Goal: Information Seeking & Learning: Check status

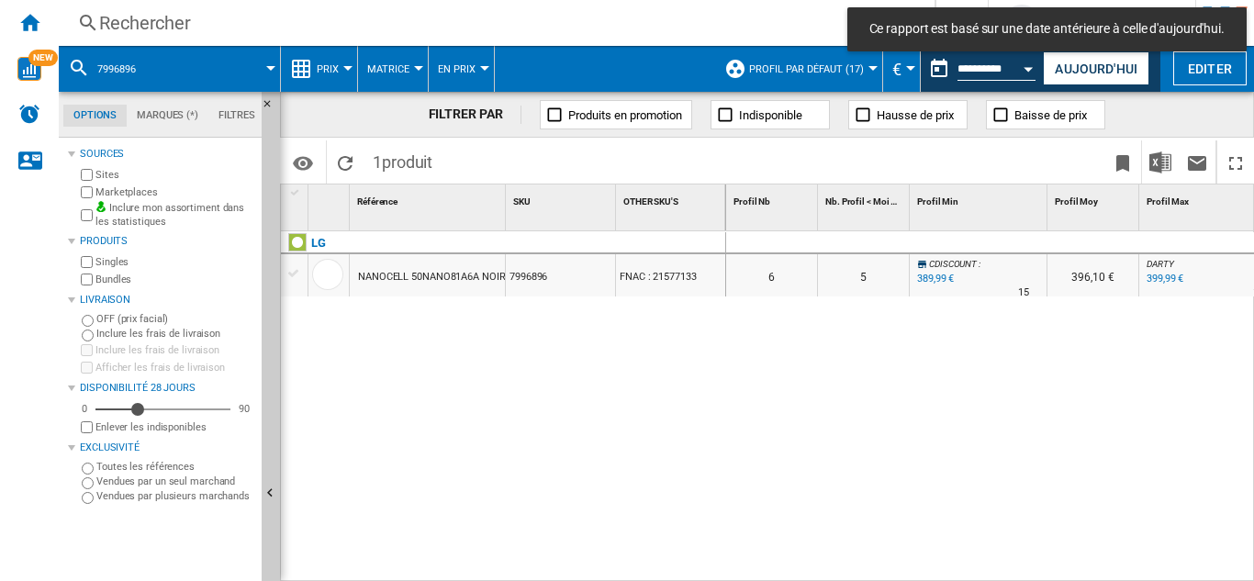
click at [128, 18] on div "Rechercher" at bounding box center [492, 23] width 787 height 26
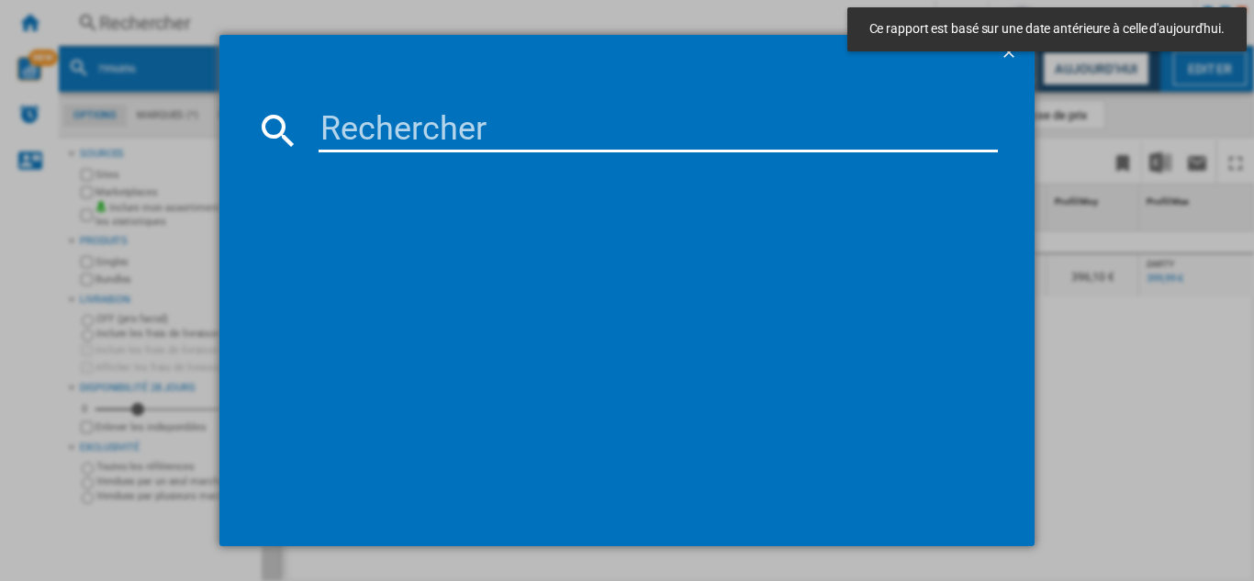
click at [393, 139] on input at bounding box center [657, 130] width 679 height 44
paste input "4393554"
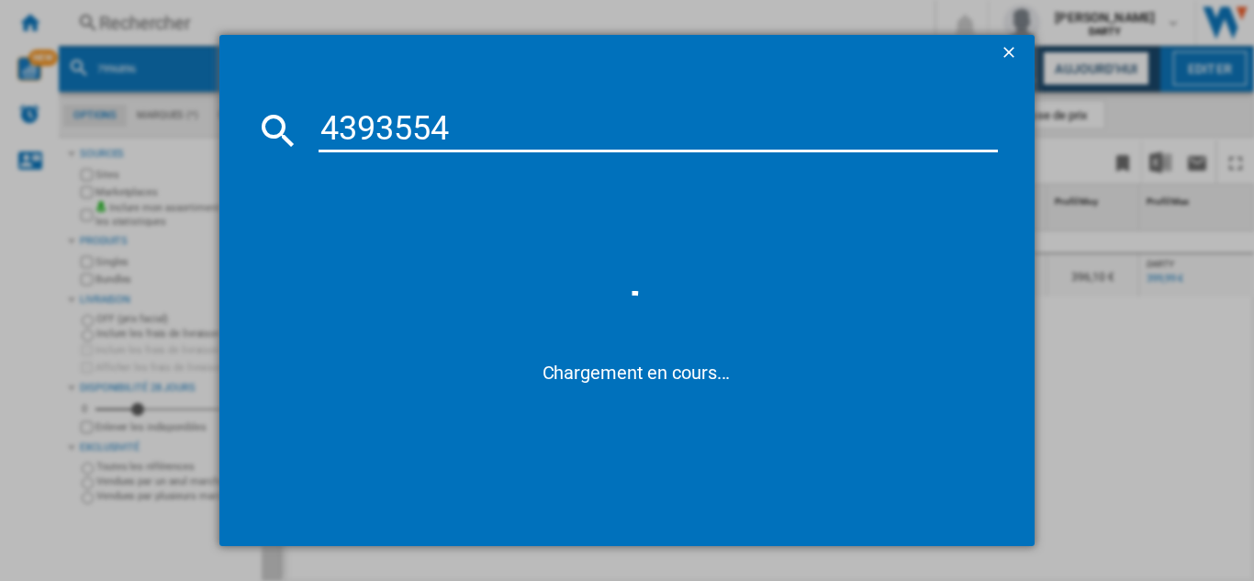
type input "4393554"
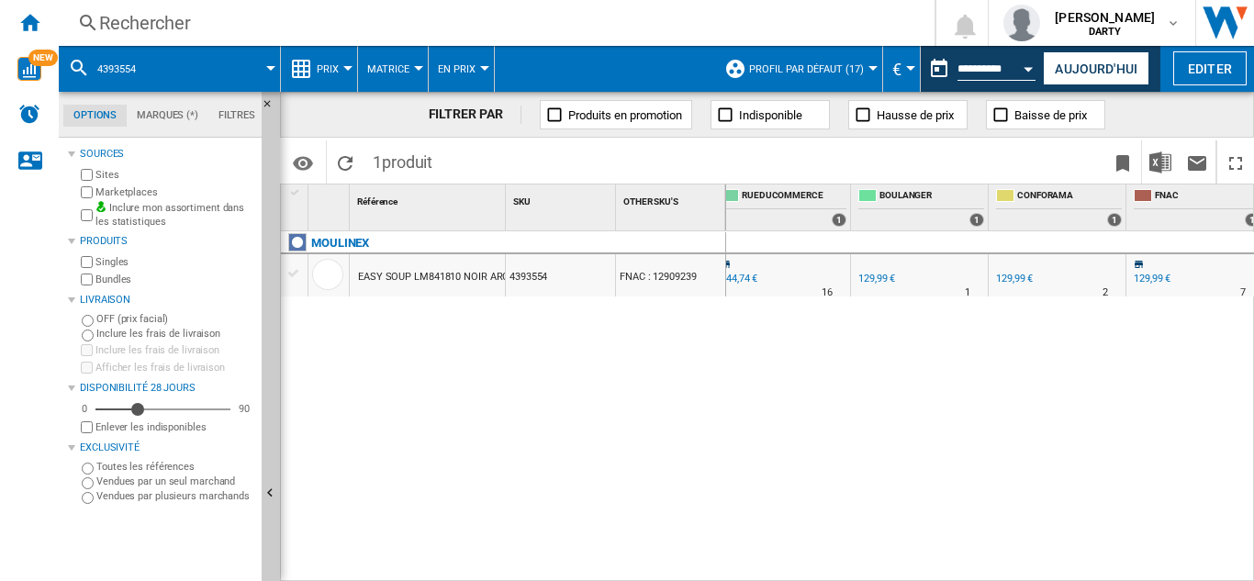
scroll to position [0, 1458]
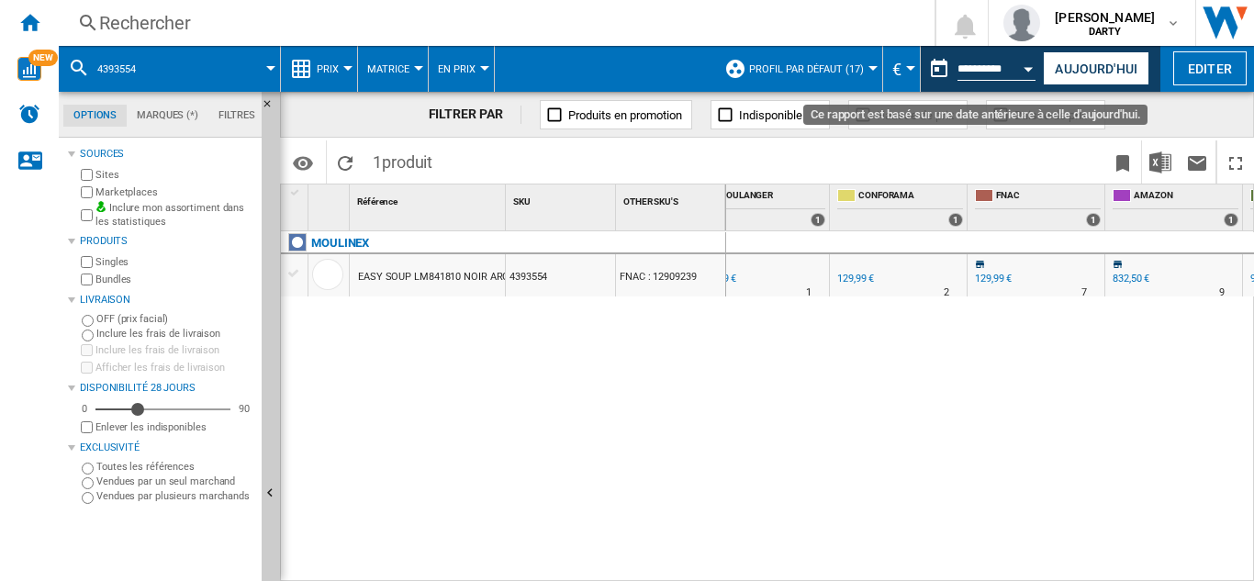
click at [1027, 71] on button "Open calendar" at bounding box center [1028, 66] width 33 height 33
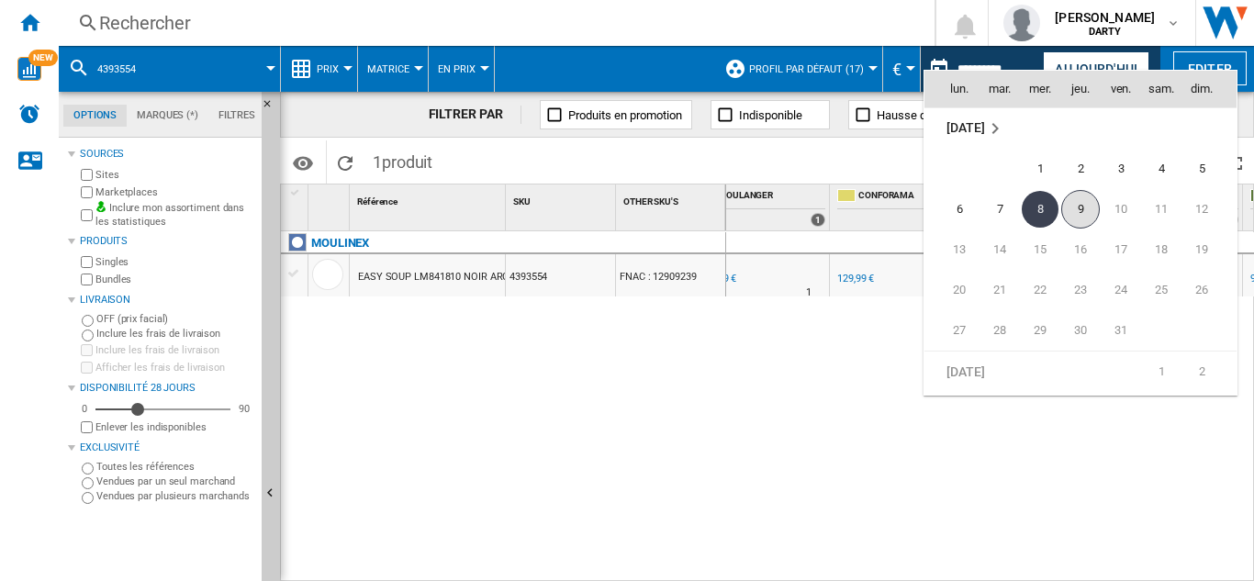
click at [1081, 202] on span "9" at bounding box center [1080, 209] width 39 height 39
type input "**********"
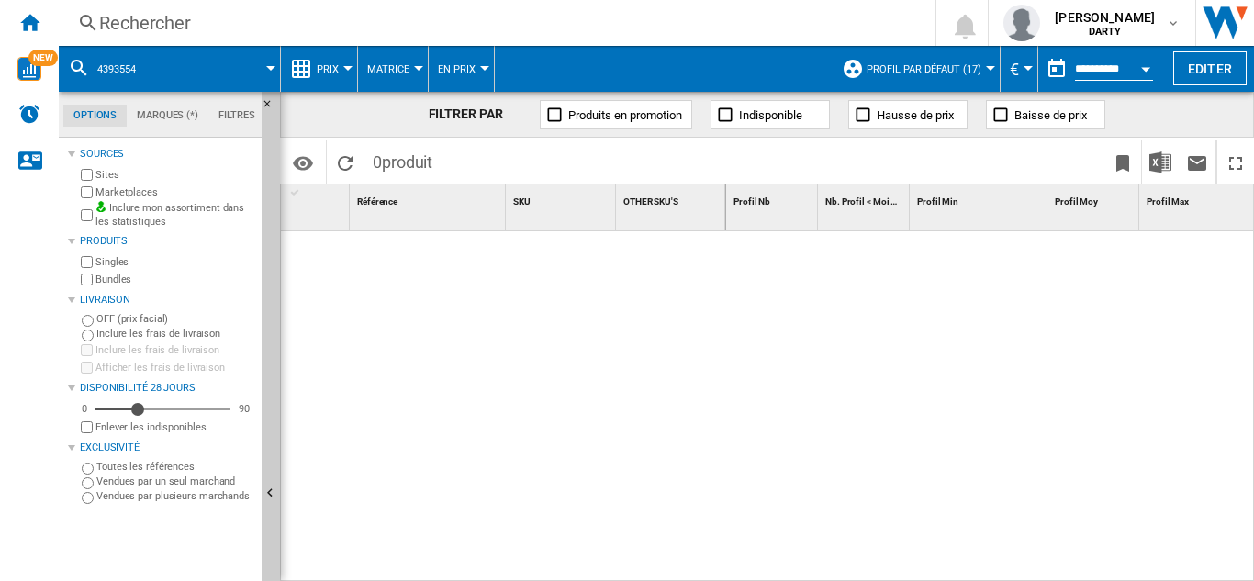
click at [151, 28] on div "Rechercher" at bounding box center [492, 23] width 787 height 26
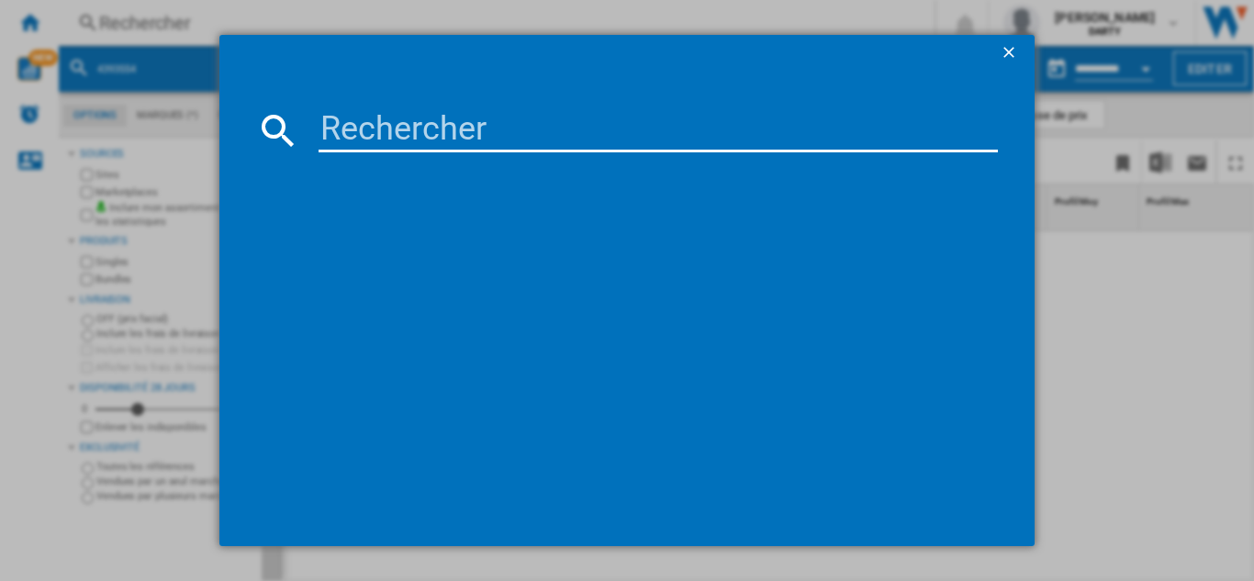
click at [399, 142] on input at bounding box center [657, 130] width 679 height 44
type input "4957040"
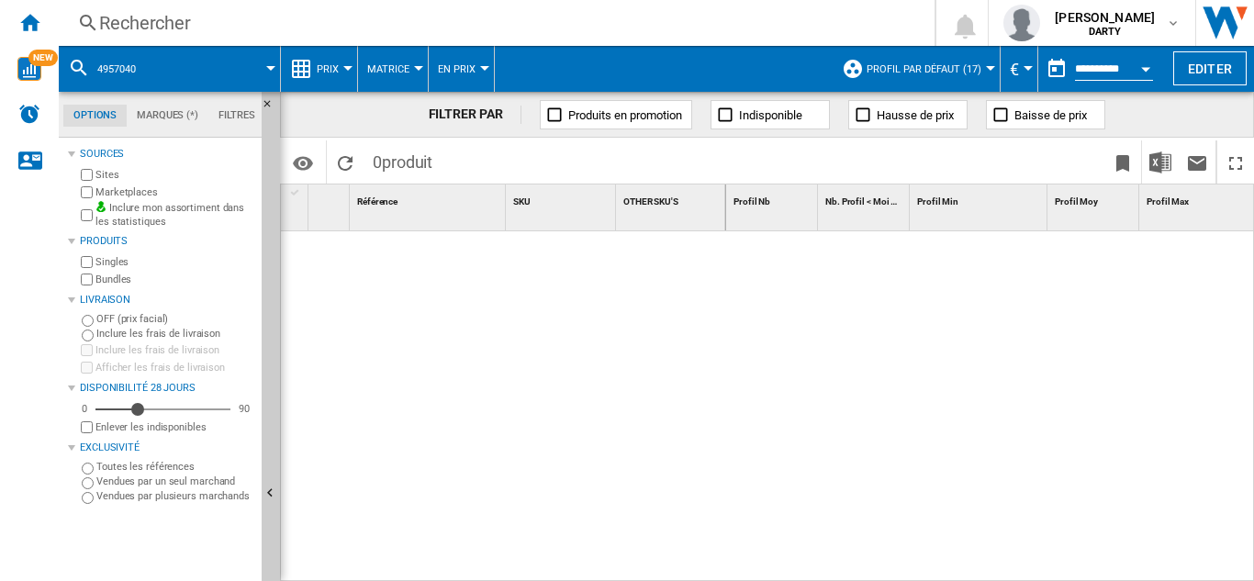
click at [163, 6] on div "Rechercher Rechercher 0 [PERSON_NAME] [GEOGRAPHIC_DATA] FNAC [GEOGRAPHIC_DATA]" at bounding box center [656, 23] width 1195 height 46
click at [162, 19] on div "Rechercher" at bounding box center [492, 23] width 787 height 26
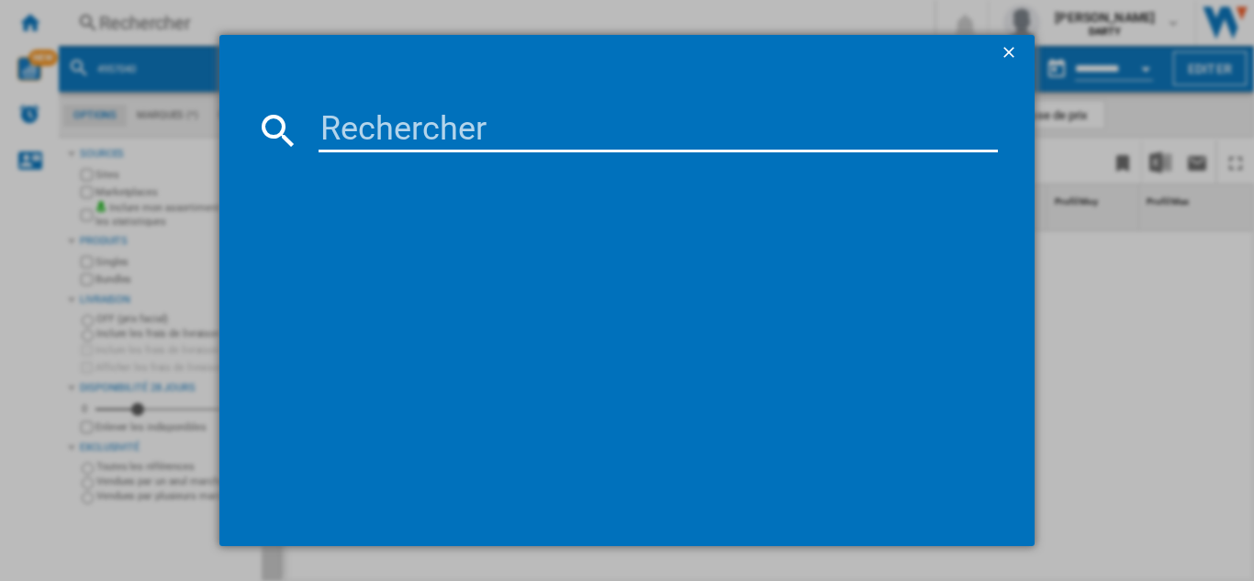
click at [484, 141] on input at bounding box center [657, 130] width 679 height 44
type input "4957040"
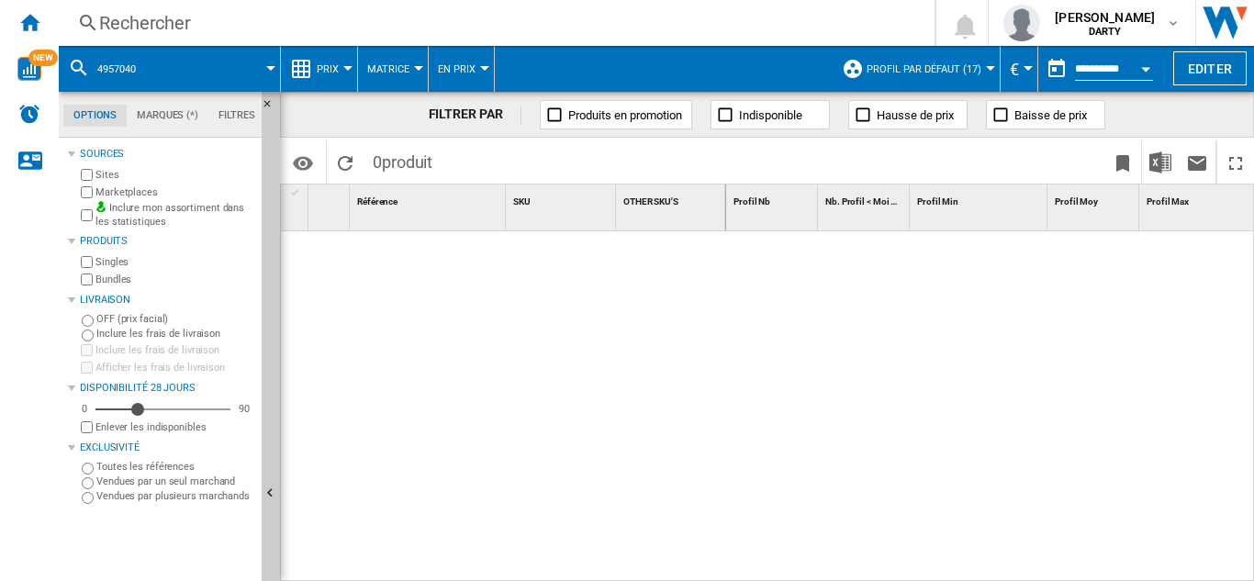
click at [1135, 71] on button "Open calendar" at bounding box center [1145, 66] width 33 height 33
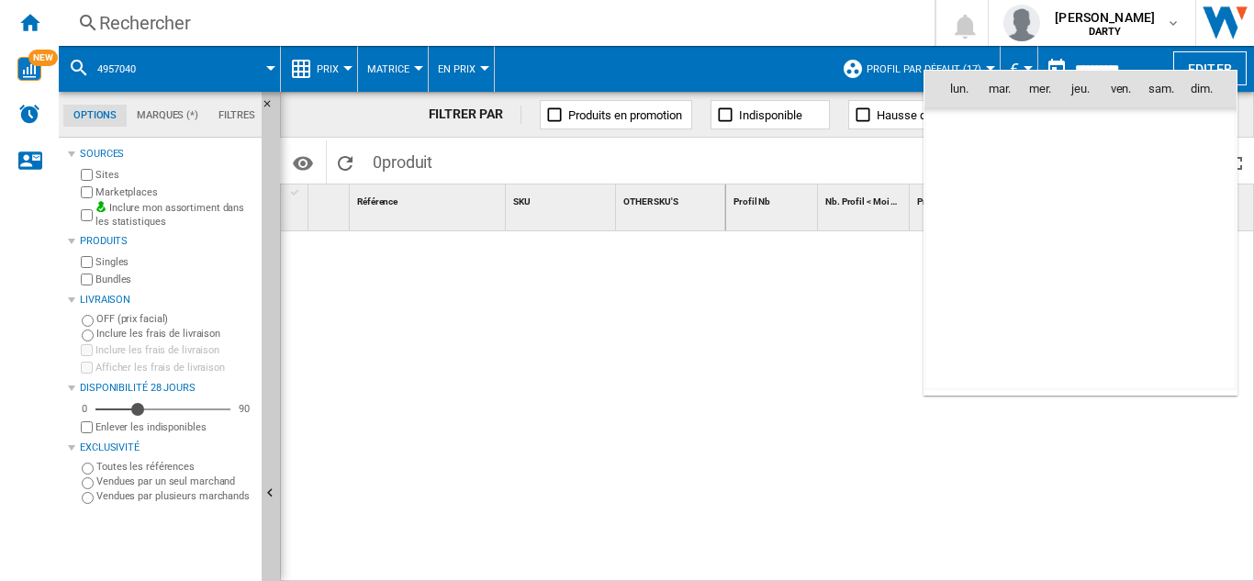
scroll to position [8755, 0]
click at [1043, 211] on span "8" at bounding box center [1039, 209] width 37 height 37
type input "**********"
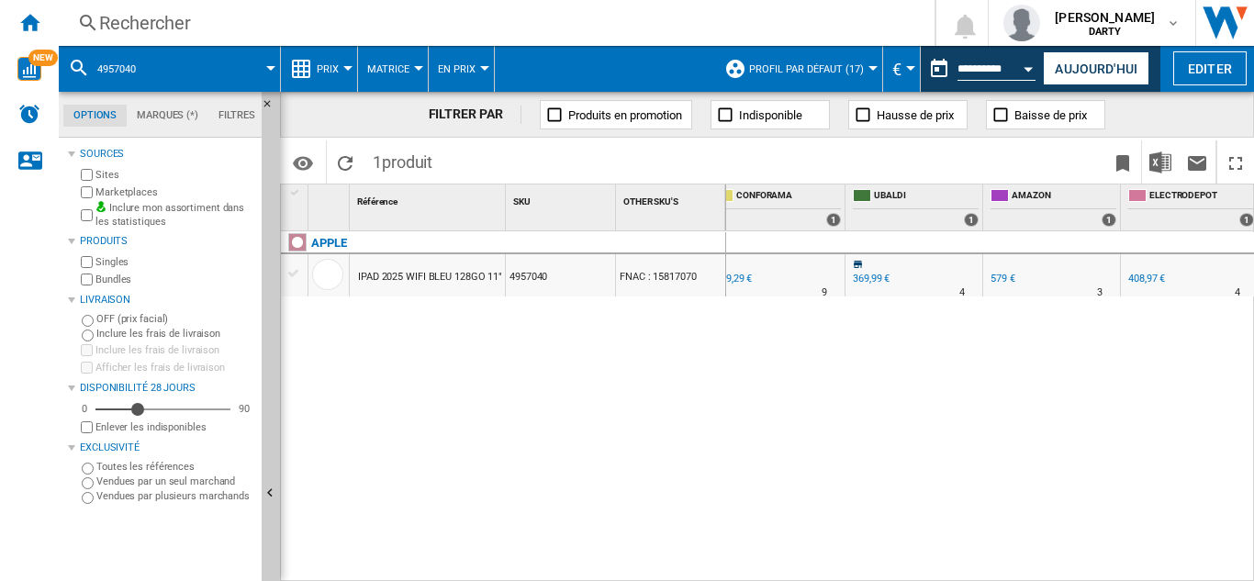
scroll to position [0, 1665]
click at [151, 11] on div "Rechercher" at bounding box center [492, 23] width 787 height 26
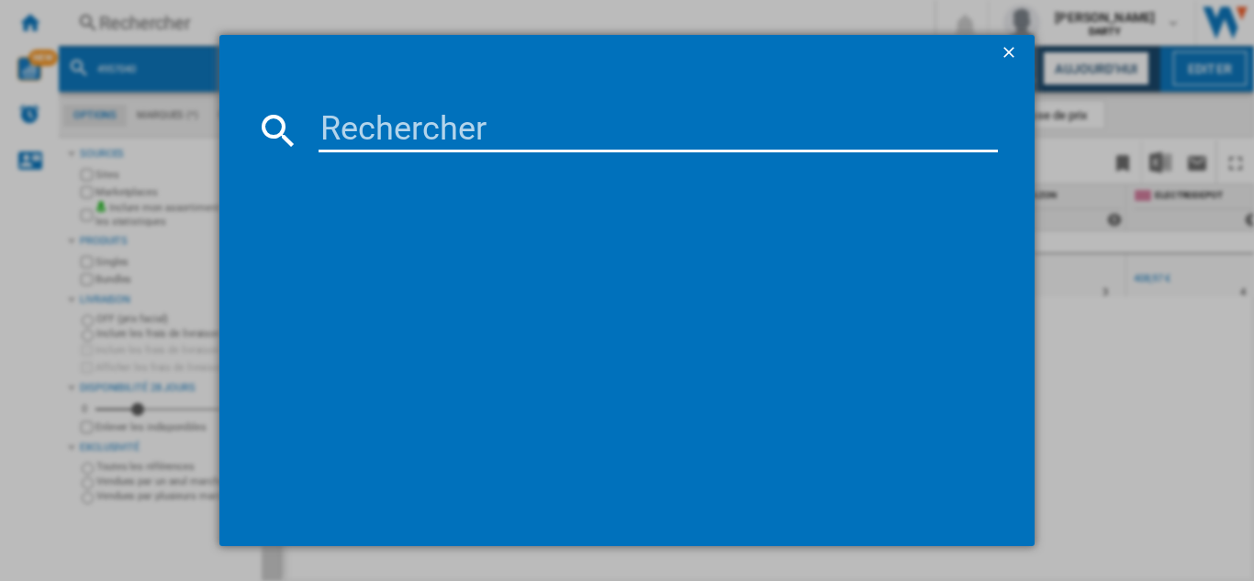
click at [415, 124] on input at bounding box center [657, 130] width 679 height 44
type input "7679556"
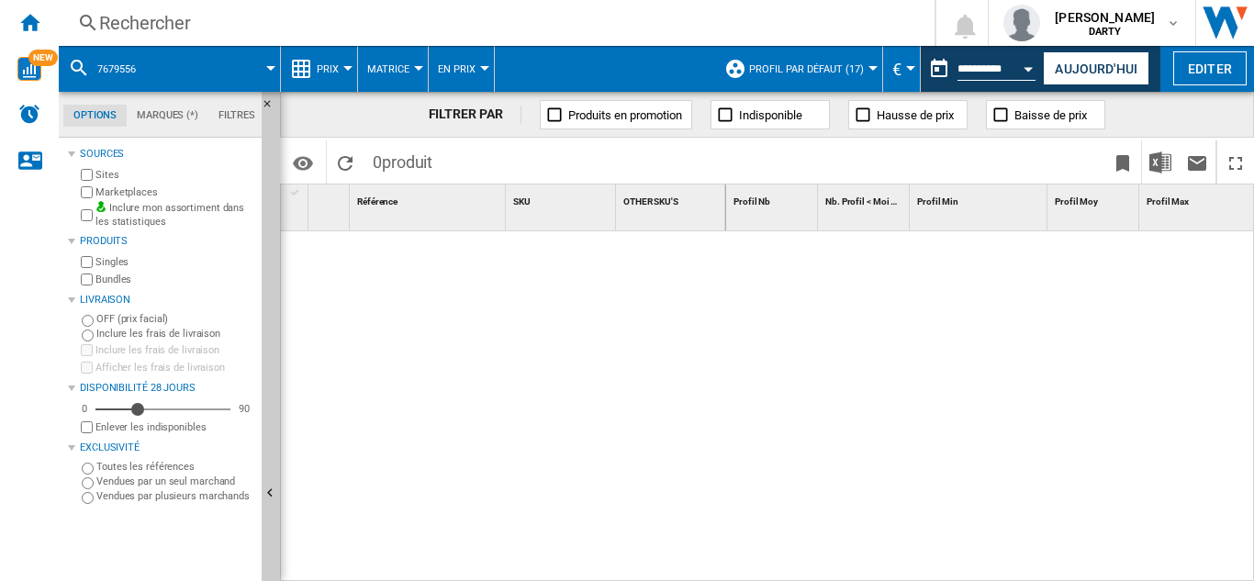
click at [121, 17] on div "Rechercher" at bounding box center [492, 23] width 787 height 26
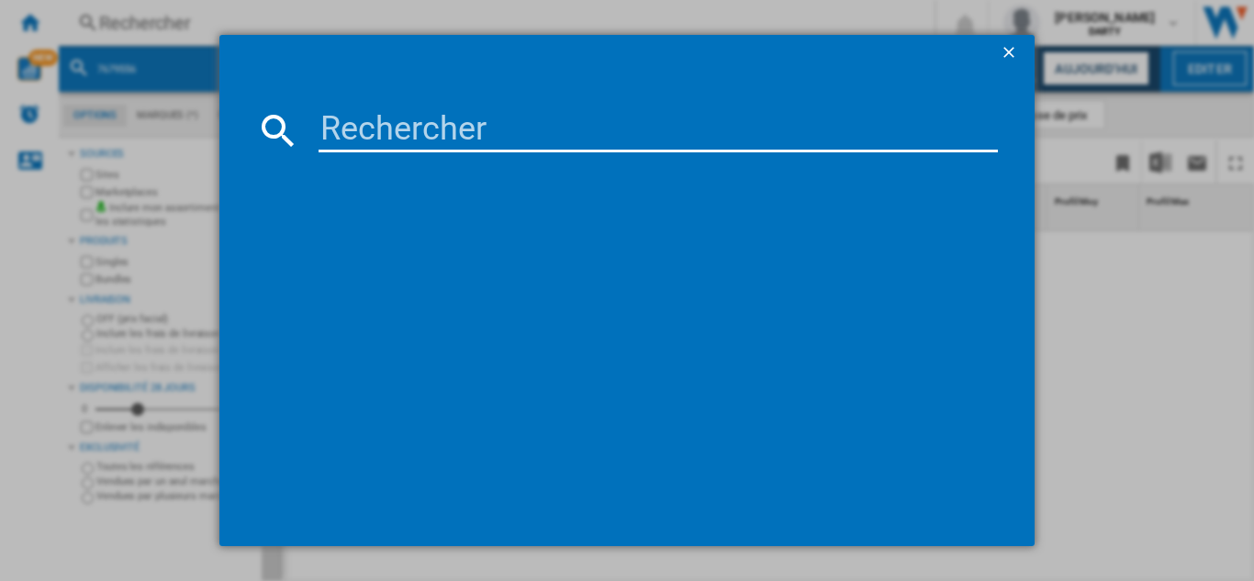
type input "7679556"
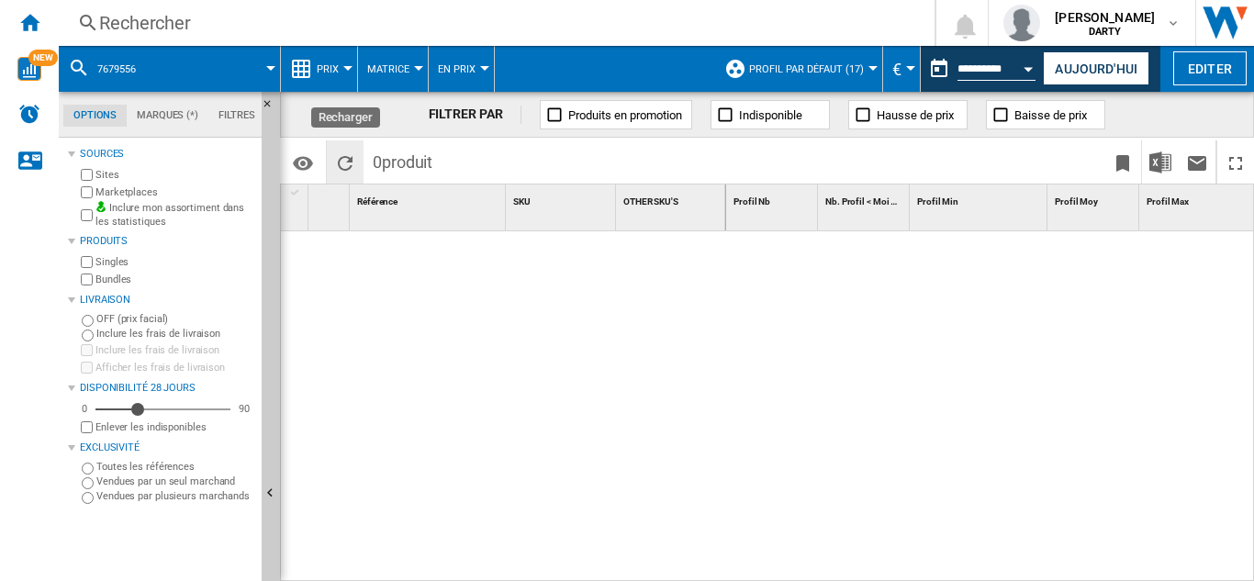
click at [347, 159] on ng-md-icon "Recharger" at bounding box center [345, 163] width 22 height 22
